Goal: Information Seeking & Learning: Learn about a topic

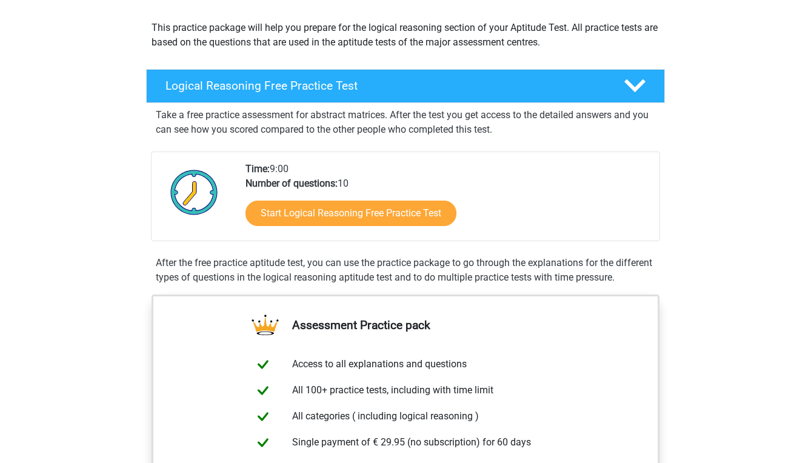
scroll to position [131, 0]
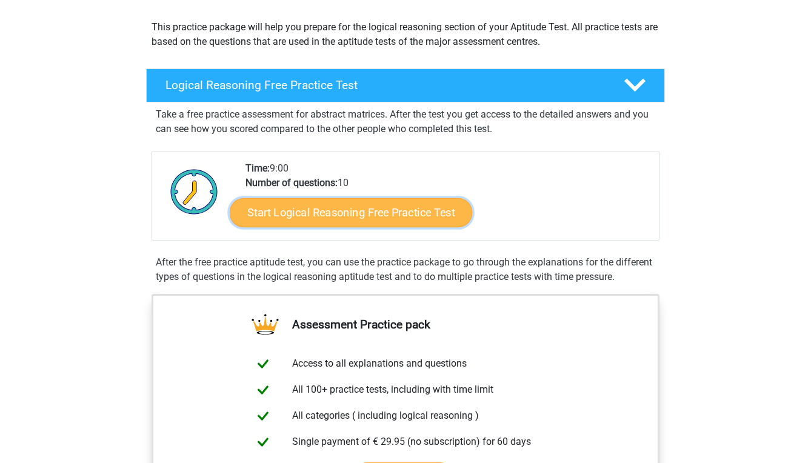
click at [331, 216] on link "Start Logical Reasoning Free Practice Test" at bounding box center [351, 212] width 242 height 29
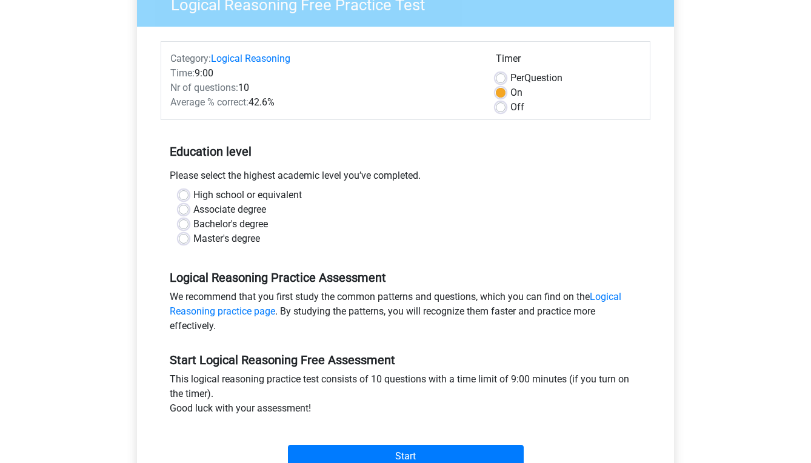
scroll to position [120, 0]
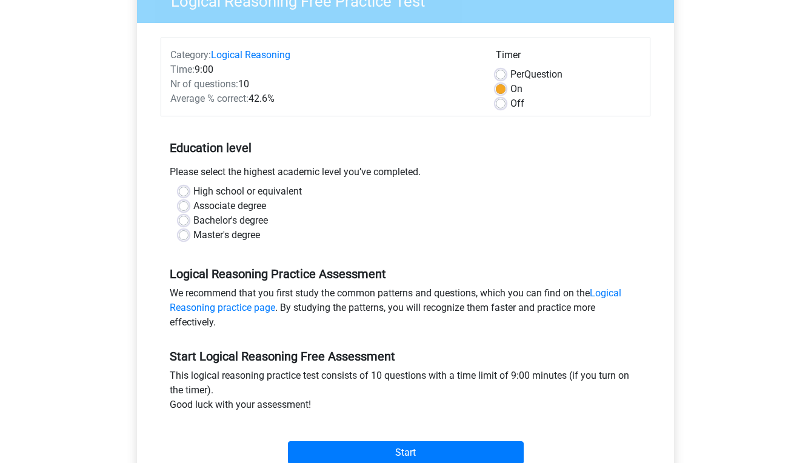
click at [291, 193] on label "High school or equivalent" at bounding box center [247, 191] width 108 height 15
click at [188, 193] on input "High school or equivalent" at bounding box center [184, 190] width 10 height 12
radio input "true"
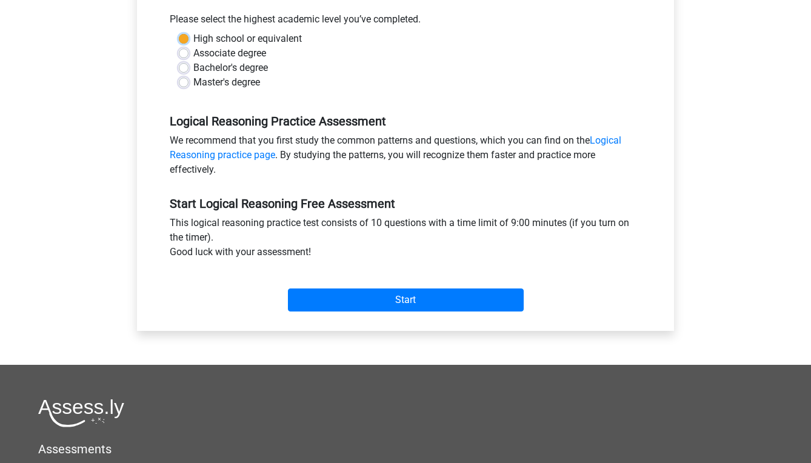
scroll to position [276, 0]
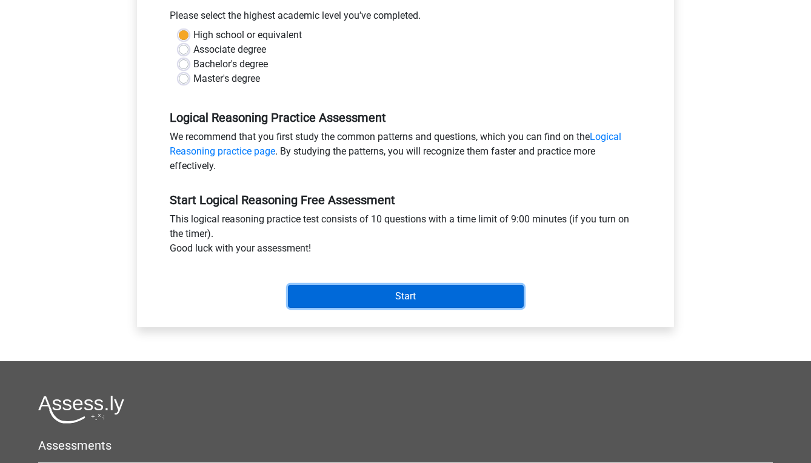
click at [403, 296] on input "Start" at bounding box center [406, 296] width 236 height 23
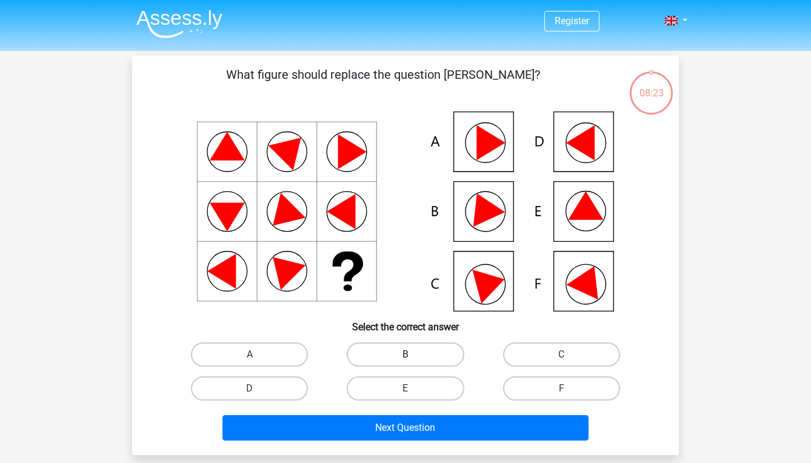
click at [406, 351] on label "B" at bounding box center [405, 354] width 117 height 24
click at [406, 354] on input "B" at bounding box center [409, 358] width 8 height 8
radio input "true"
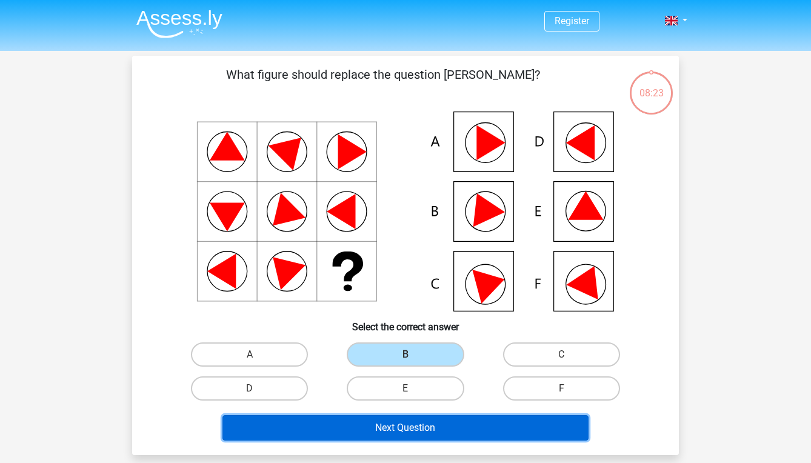
click at [397, 430] on button "Next Question" at bounding box center [405, 427] width 367 height 25
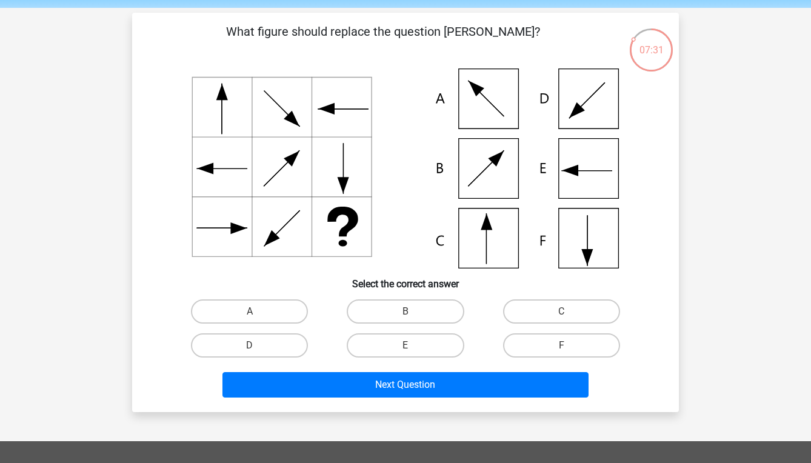
scroll to position [62, 0]
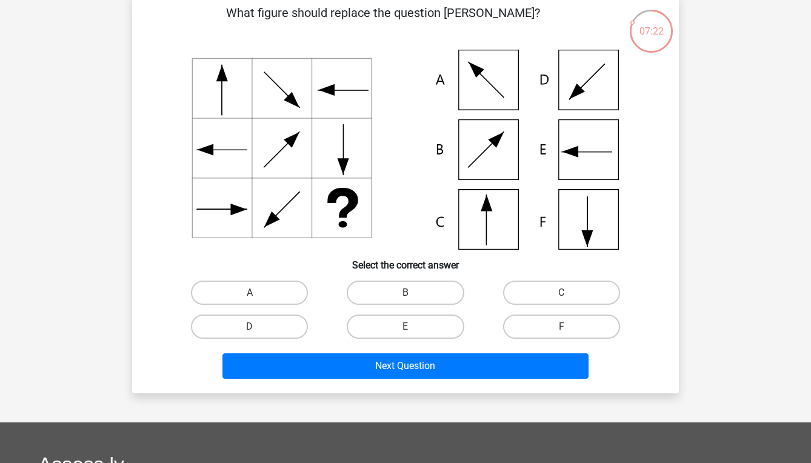
click at [406, 291] on label "B" at bounding box center [405, 293] width 117 height 24
click at [406, 293] on input "B" at bounding box center [409, 297] width 8 height 8
radio input "true"
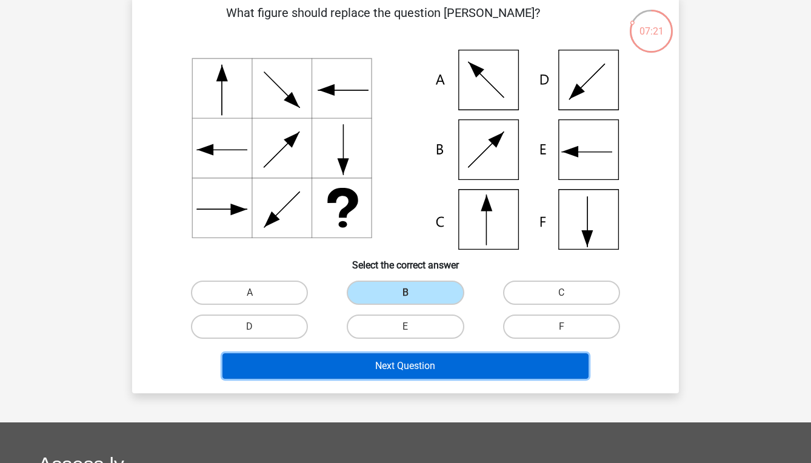
click at [394, 366] on button "Next Question" at bounding box center [405, 365] width 367 height 25
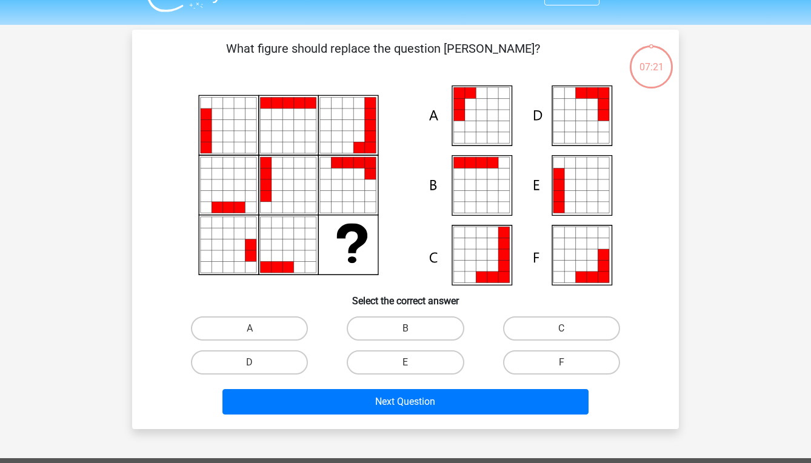
scroll to position [0, 0]
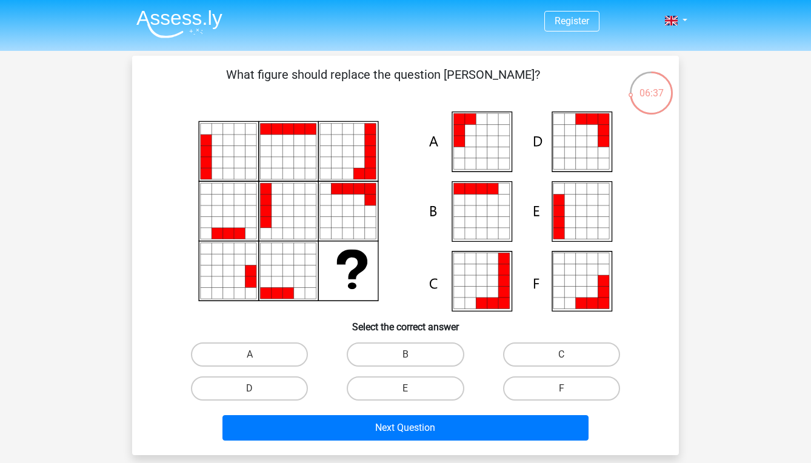
click at [475, 149] on icon at bounding box center [470, 152] width 11 height 11
click at [247, 356] on label "A" at bounding box center [249, 354] width 117 height 24
click at [250, 356] on input "A" at bounding box center [254, 358] width 8 height 8
radio input "true"
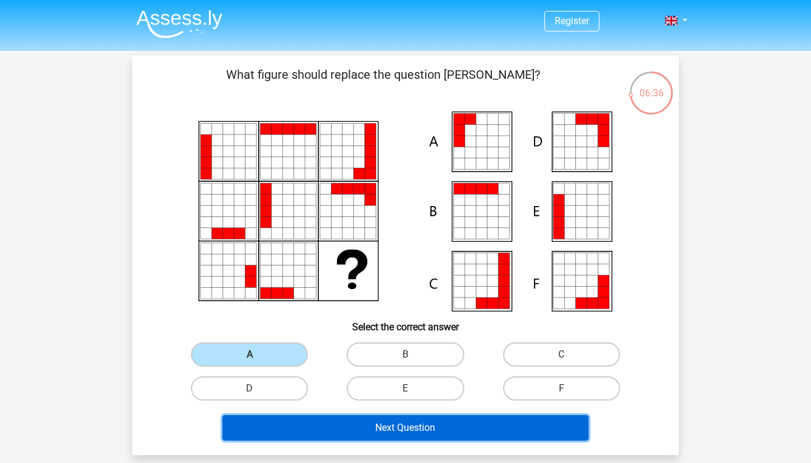
click at [340, 427] on button "Next Question" at bounding box center [405, 427] width 367 height 25
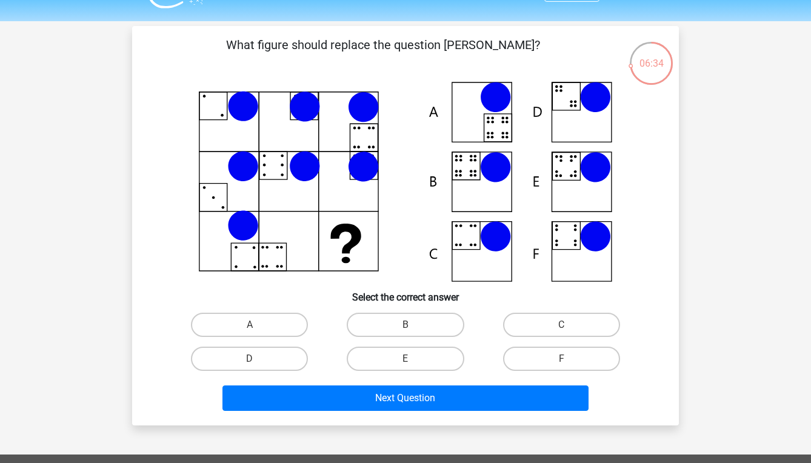
scroll to position [24, 0]
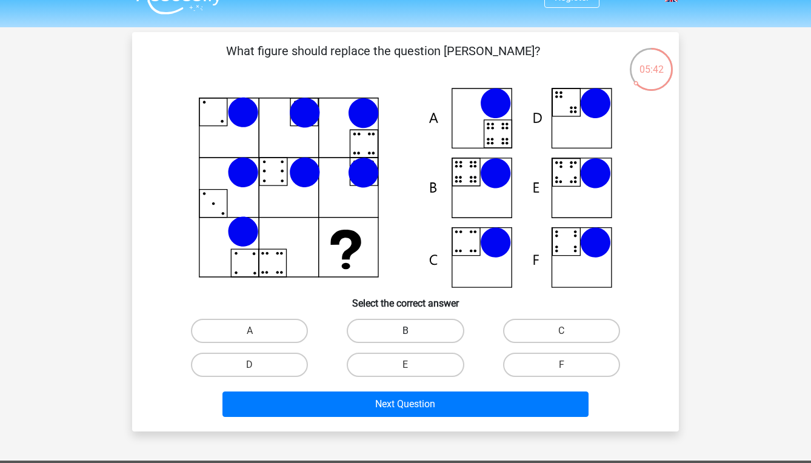
click at [386, 330] on label "B" at bounding box center [405, 331] width 117 height 24
click at [405, 331] on input "B" at bounding box center [409, 335] width 8 height 8
radio input "true"
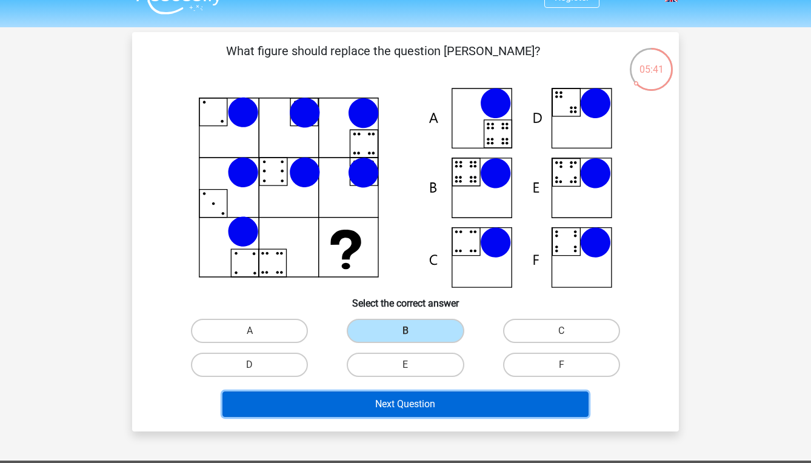
click at [374, 400] on button "Next Question" at bounding box center [405, 403] width 367 height 25
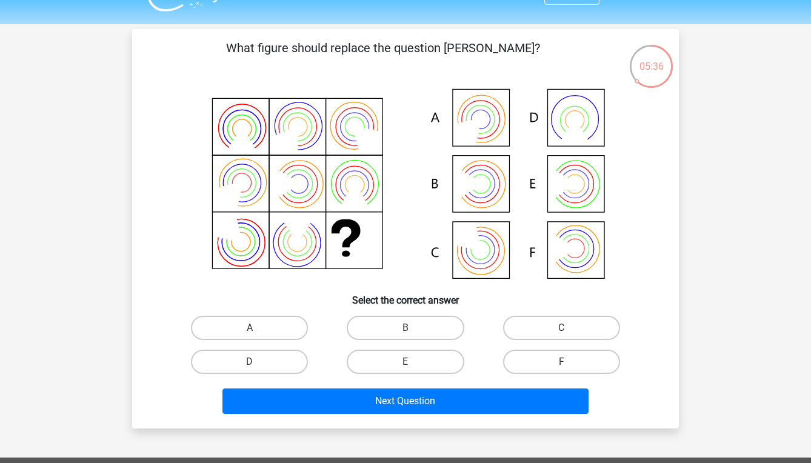
scroll to position [51, 0]
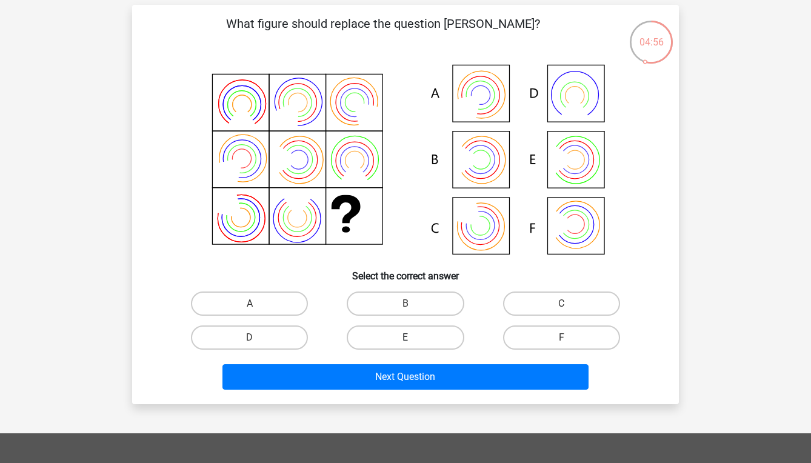
click at [394, 331] on label "E" at bounding box center [405, 337] width 117 height 24
click at [405, 337] on input "E" at bounding box center [409, 341] width 8 height 8
radio input "true"
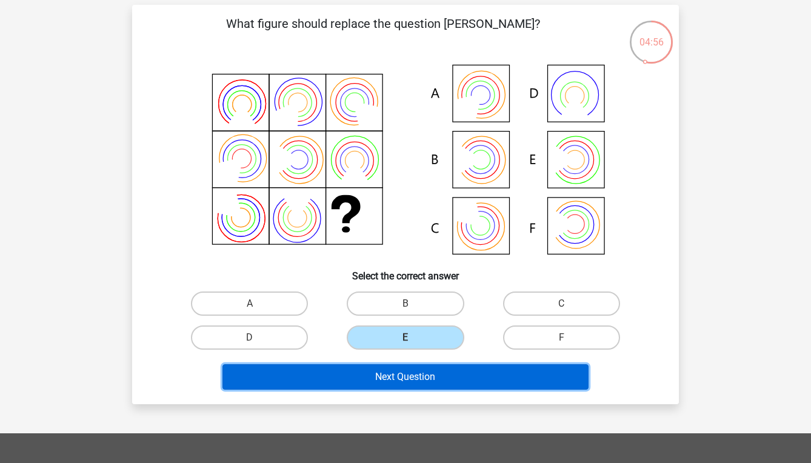
click at [394, 372] on button "Next Question" at bounding box center [405, 376] width 367 height 25
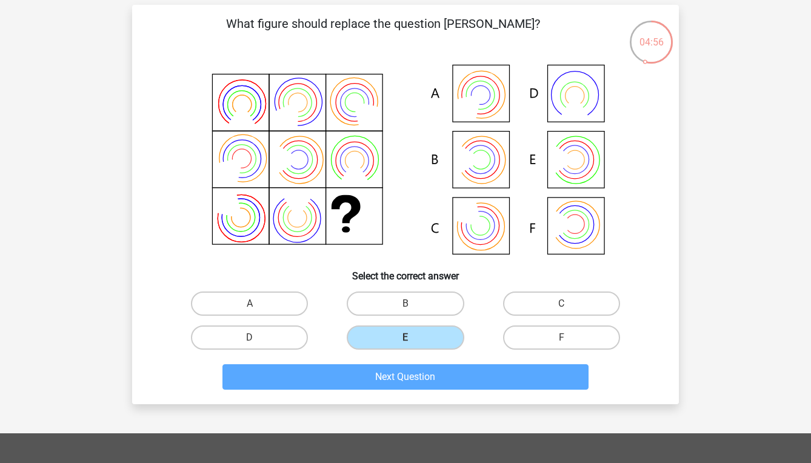
scroll to position [56, 0]
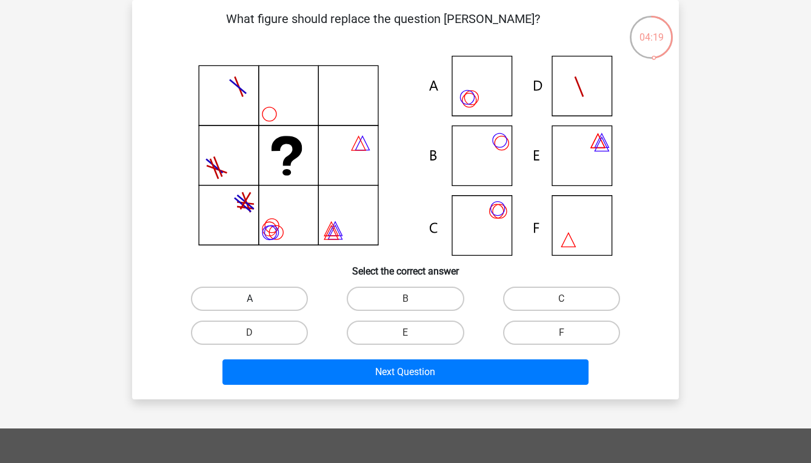
click at [242, 297] on label "A" at bounding box center [249, 299] width 117 height 24
click at [250, 299] on input "A" at bounding box center [254, 303] width 8 height 8
radio input "true"
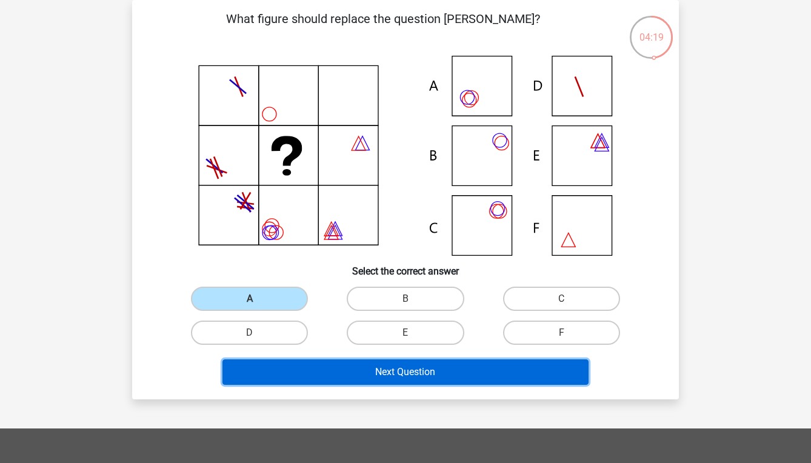
click at [339, 375] on button "Next Question" at bounding box center [405, 371] width 367 height 25
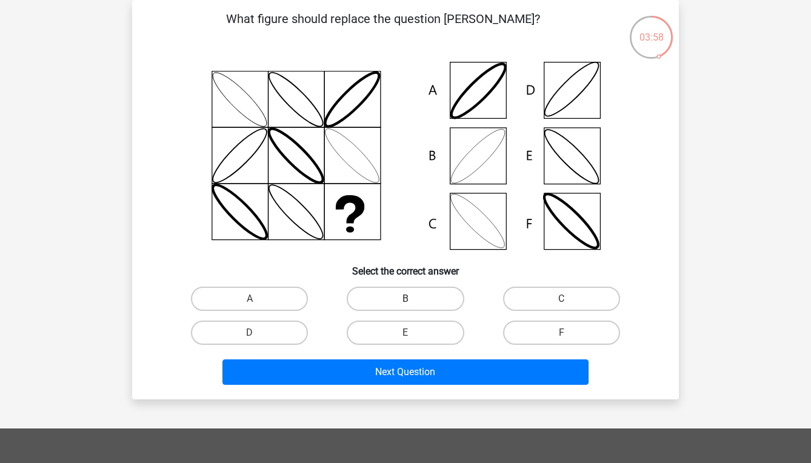
click at [408, 293] on label "B" at bounding box center [405, 299] width 117 height 24
click at [408, 299] on input "B" at bounding box center [409, 303] width 8 height 8
radio input "true"
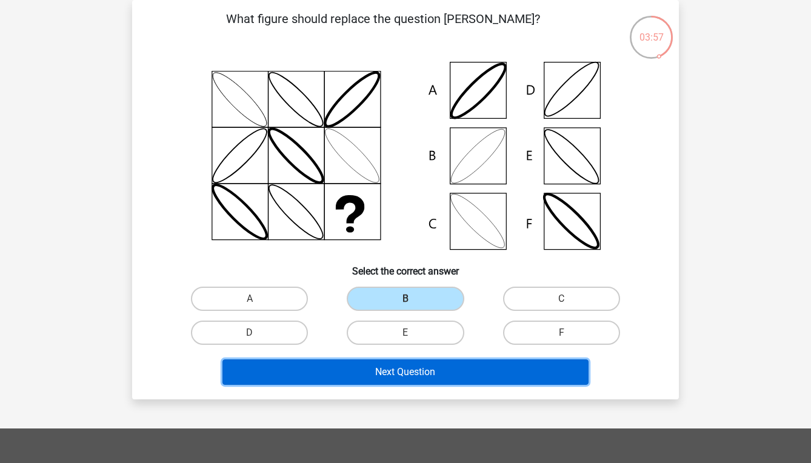
click at [408, 373] on button "Next Question" at bounding box center [405, 371] width 367 height 25
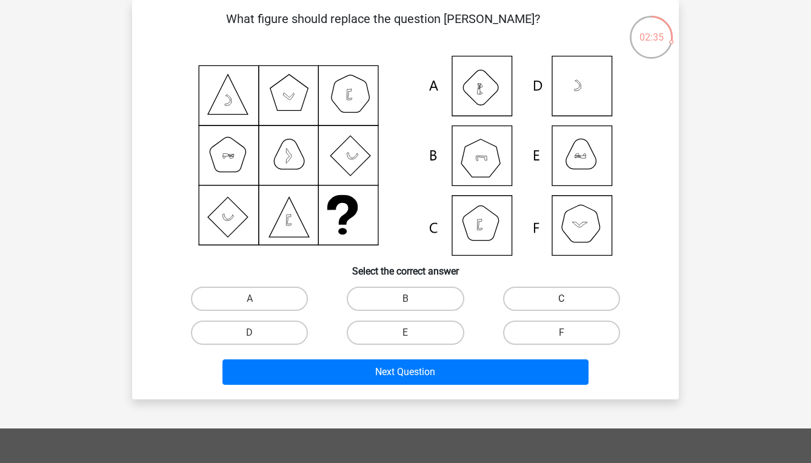
click at [547, 290] on label "C" at bounding box center [561, 299] width 117 height 24
click at [561, 299] on input "C" at bounding box center [565, 303] width 8 height 8
radio input "true"
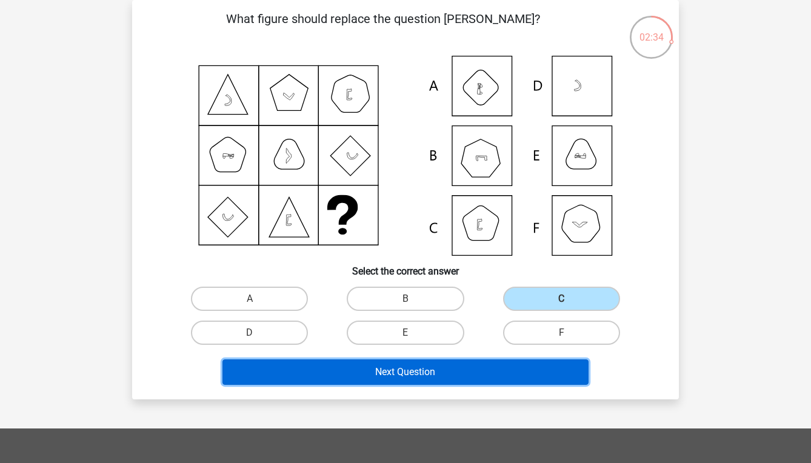
click at [497, 360] on button "Next Question" at bounding box center [405, 371] width 367 height 25
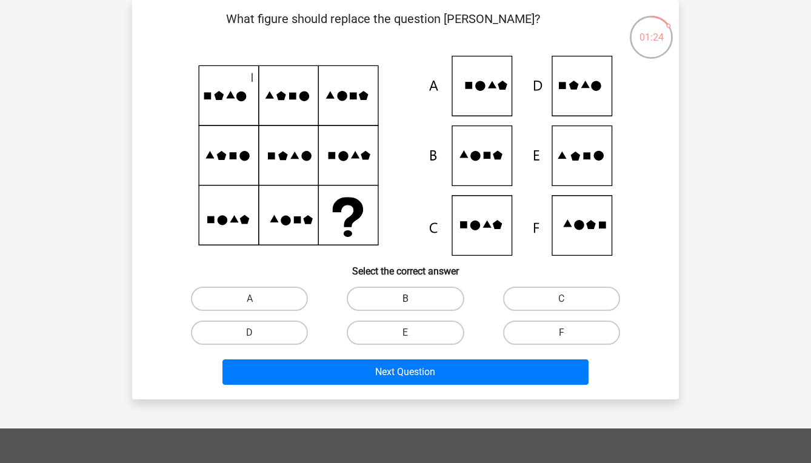
click at [374, 299] on label "B" at bounding box center [405, 299] width 117 height 24
click at [405, 299] on input "B" at bounding box center [409, 303] width 8 height 8
radio input "true"
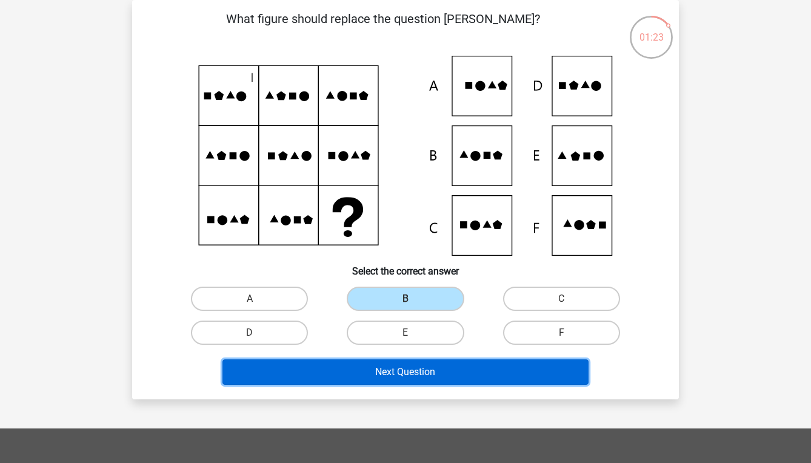
click at [375, 374] on button "Next Question" at bounding box center [405, 371] width 367 height 25
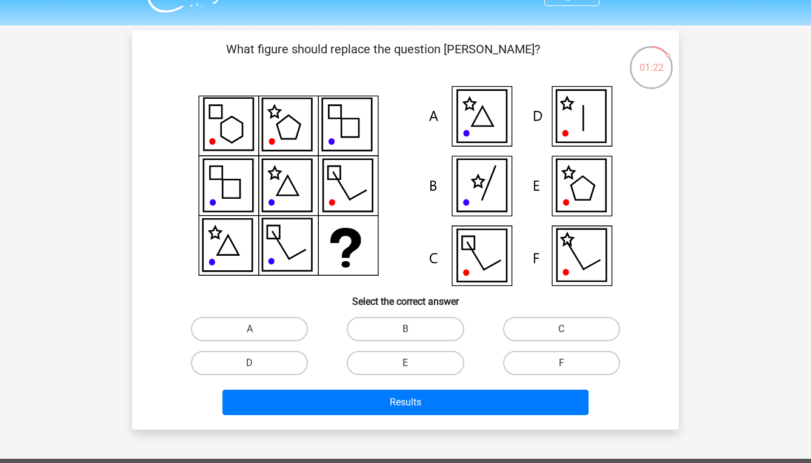
scroll to position [24, 0]
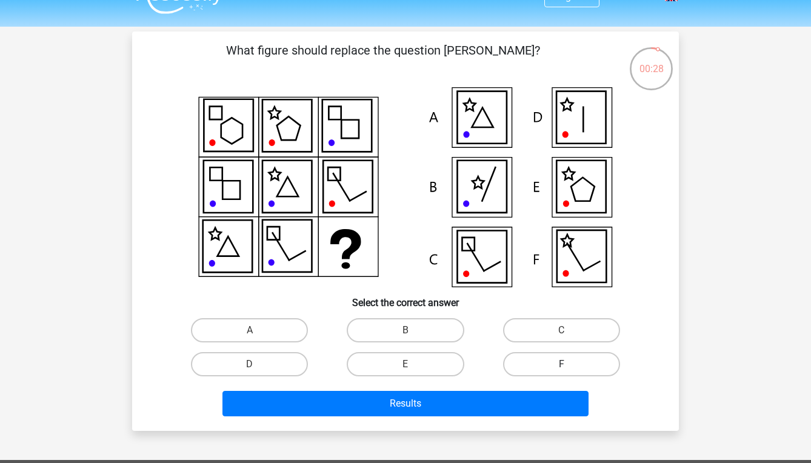
click at [554, 368] on label "F" at bounding box center [561, 364] width 117 height 24
click at [561, 368] on input "F" at bounding box center [565, 368] width 8 height 8
radio input "true"
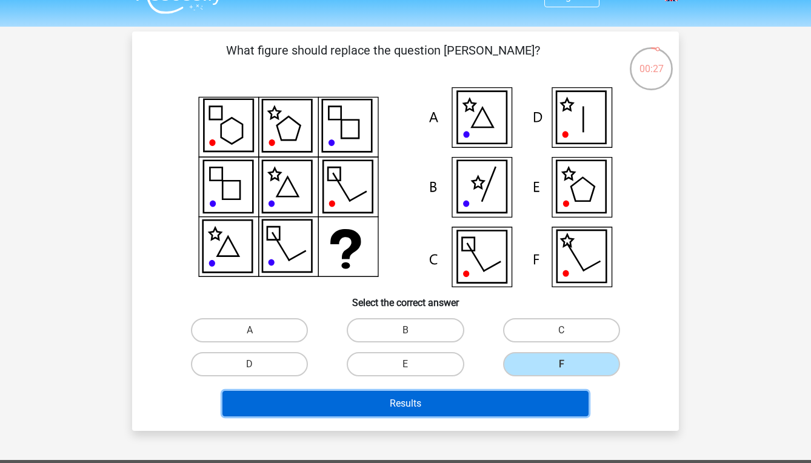
click at [476, 410] on button "Results" at bounding box center [405, 403] width 367 height 25
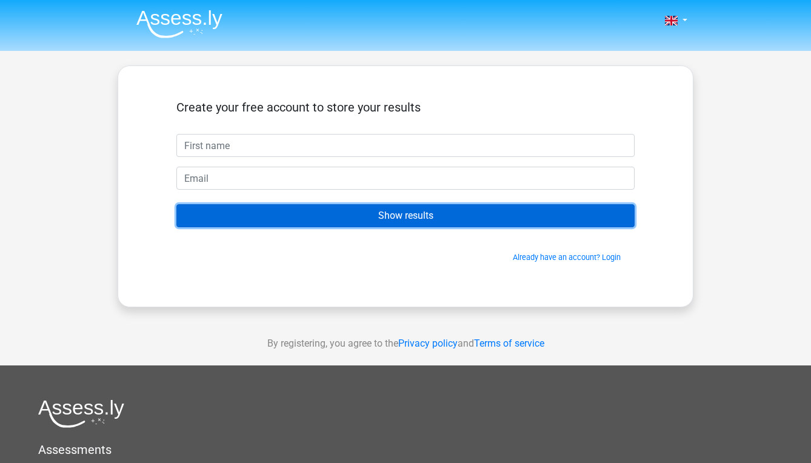
click at [436, 222] on input "Show results" at bounding box center [405, 215] width 458 height 23
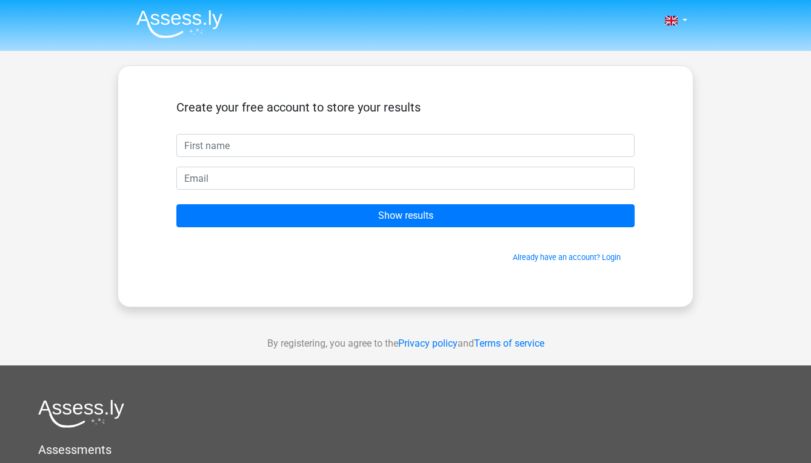
click at [400, 129] on div "Create your free account to store your results" at bounding box center [405, 117] width 458 height 34
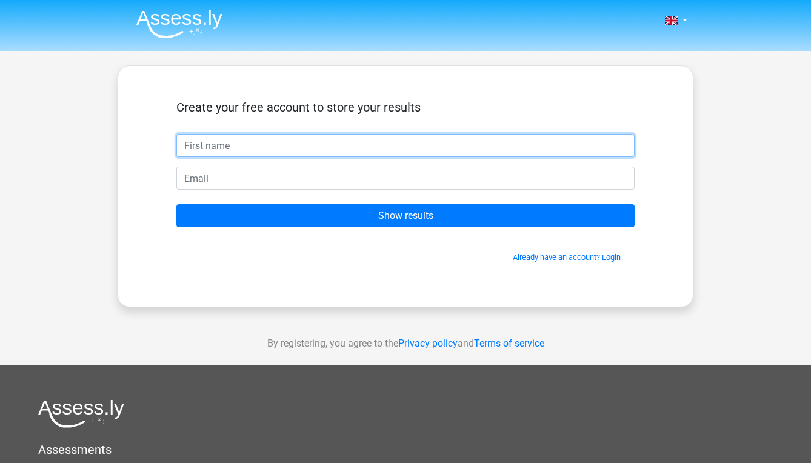
click at [400, 136] on input "text" at bounding box center [405, 145] width 458 height 23
type input "[PERSON_NAME]"
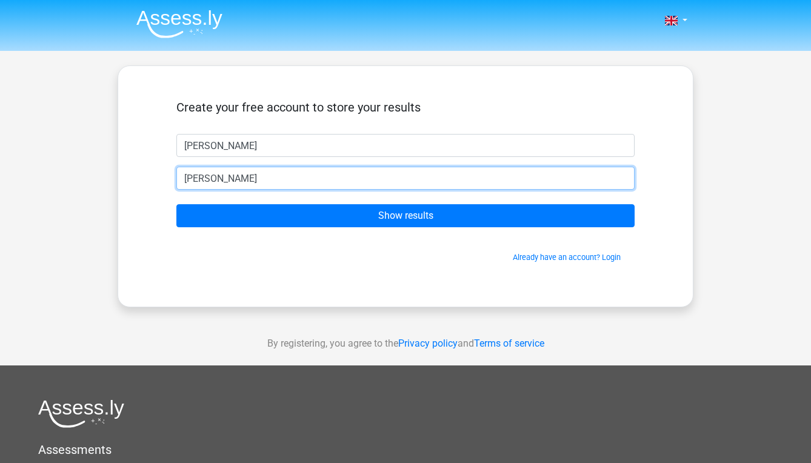
type input "[PERSON_NAME][EMAIL_ADDRESS][DOMAIN_NAME]"
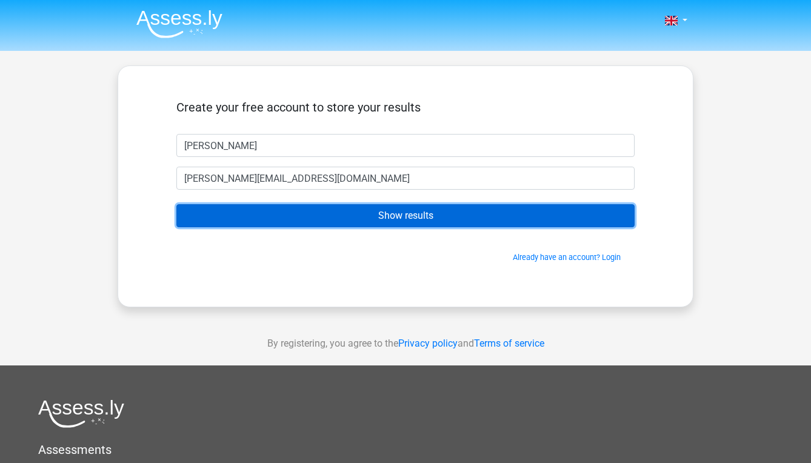
click at [477, 220] on input "Show results" at bounding box center [405, 215] width 458 height 23
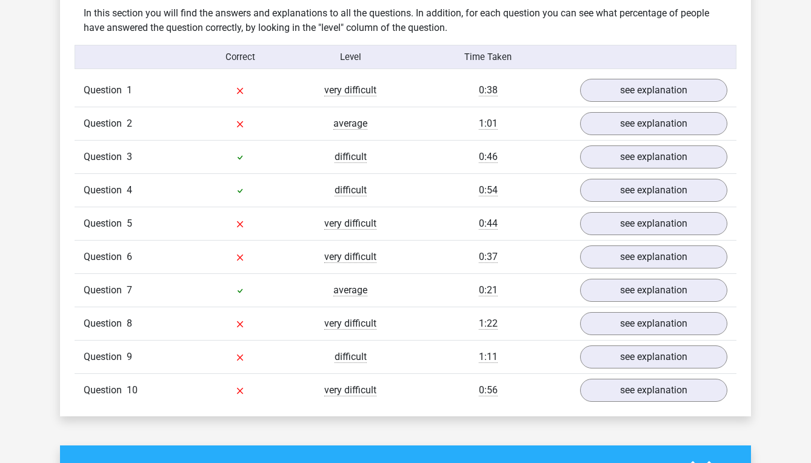
scroll to position [946, 0]
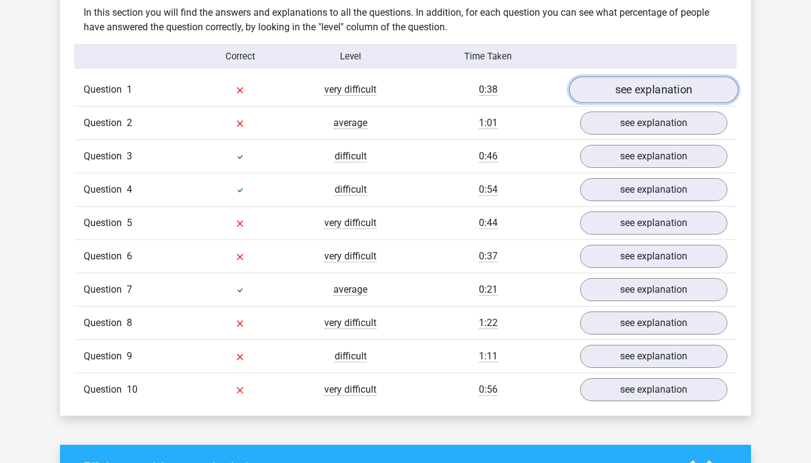
click at [644, 81] on link "see explanation" at bounding box center [653, 90] width 169 height 27
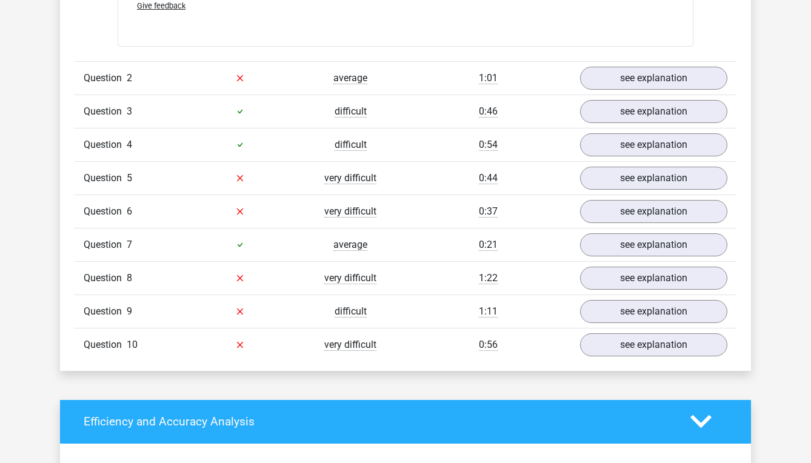
scroll to position [1764, 0]
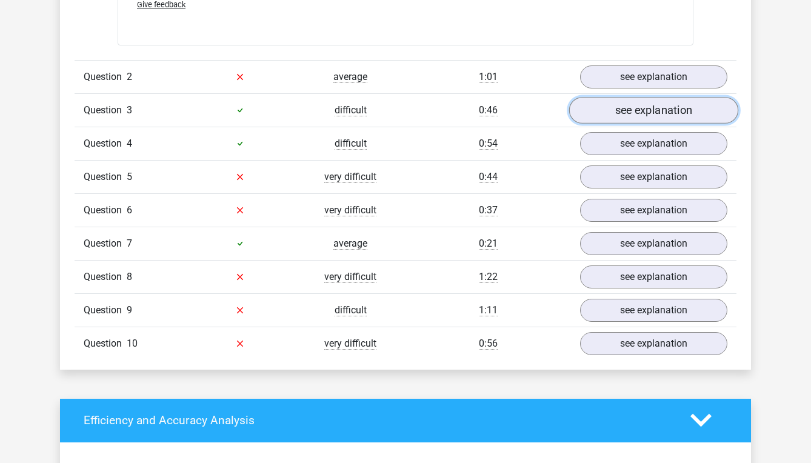
click at [644, 110] on link "see explanation" at bounding box center [653, 110] width 169 height 27
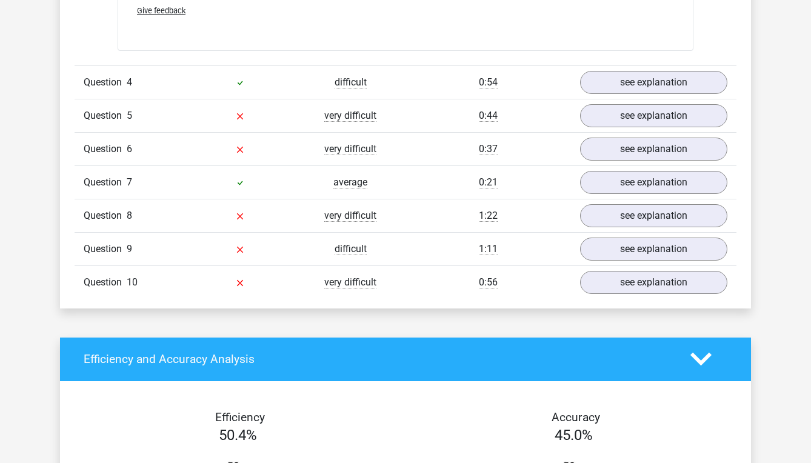
scroll to position [2685, 0]
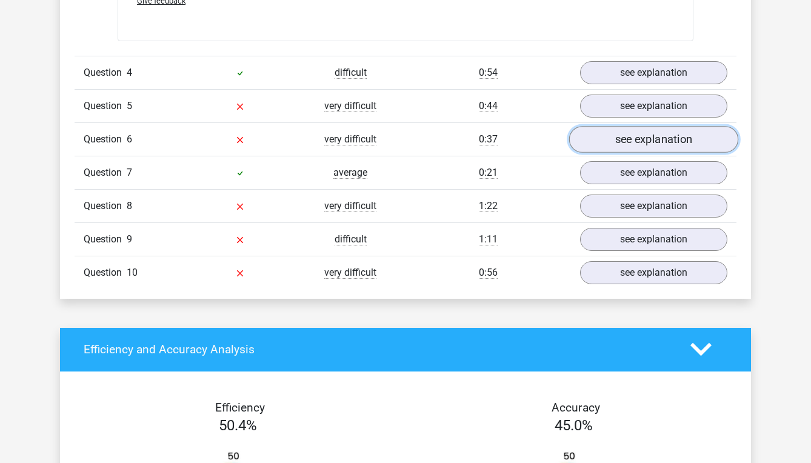
click at [645, 142] on link "see explanation" at bounding box center [653, 139] width 169 height 27
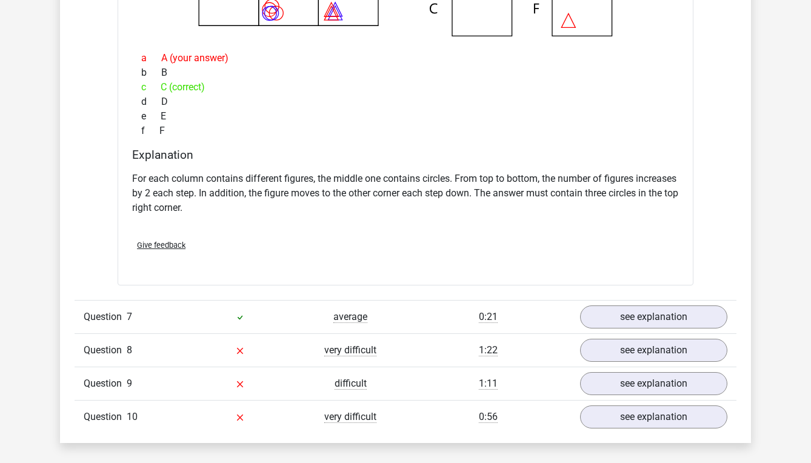
scroll to position [3044, 0]
